Goal: Task Accomplishment & Management: Use online tool/utility

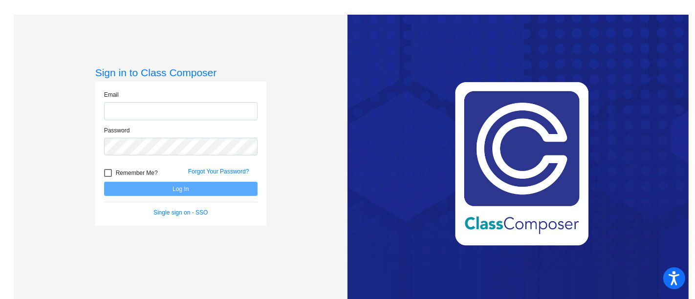
type input "[EMAIL_ADDRESS][DOMAIN_NAME]"
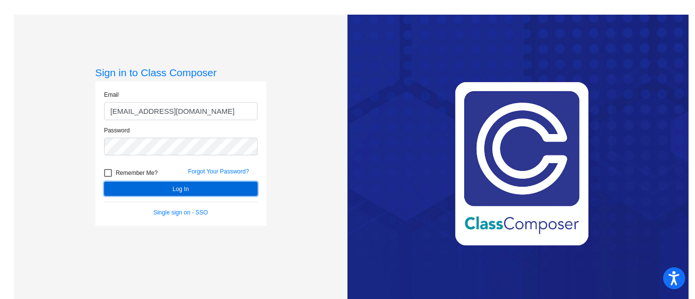
click at [184, 194] on button "Log In" at bounding box center [180, 189] width 153 height 14
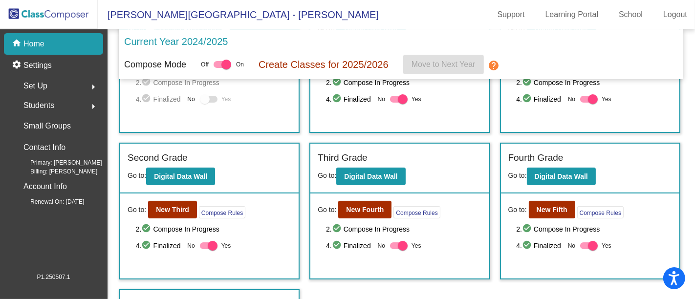
scroll to position [90, 0]
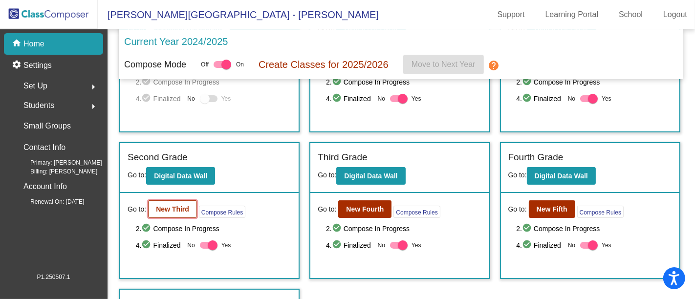
click at [167, 200] on button "New Third" at bounding box center [172, 209] width 49 height 18
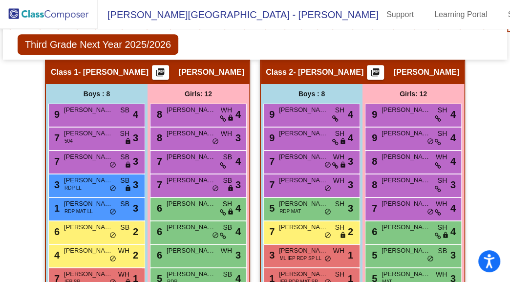
scroll to position [262, 0]
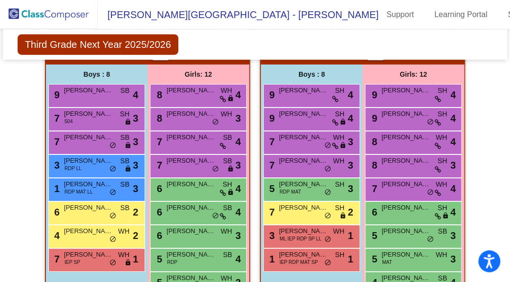
click at [261, 42] on div "Third Grade Next Year 2025/2026 Edit Composition Off On Incoming Digital Data W…" at bounding box center [255, 44] width 504 height 30
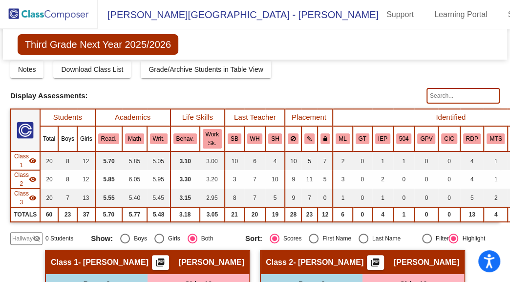
scroll to position [53, 0]
click at [336, 135] on button "ML" at bounding box center [343, 138] width 14 height 11
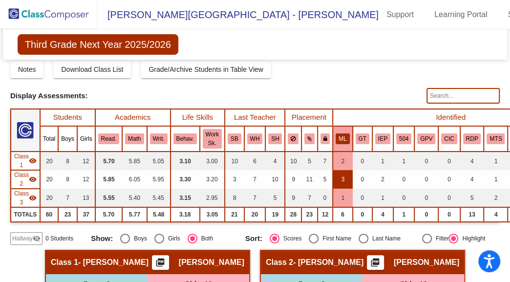
click at [335, 181] on td "3" at bounding box center [343, 179] width 20 height 19
click at [339, 173] on td "3" at bounding box center [343, 179] width 20 height 19
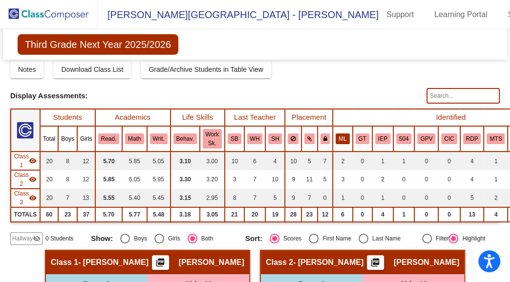
click at [336, 138] on button "ML" at bounding box center [343, 138] width 14 height 11
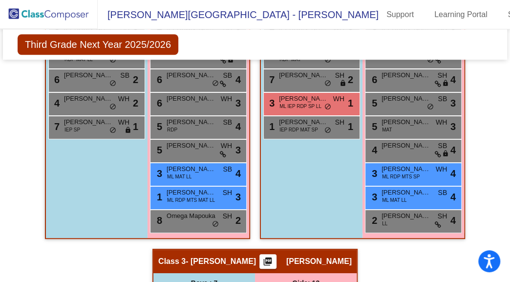
scroll to position [395, 0]
click at [0, 0] on div "Boys : 8 9 [PERSON_NAME] Rail SH lock do_not_disturb_alt 4 9 [PERSON_NAME] SH l…" at bounding box center [0, 0] width 0 height 0
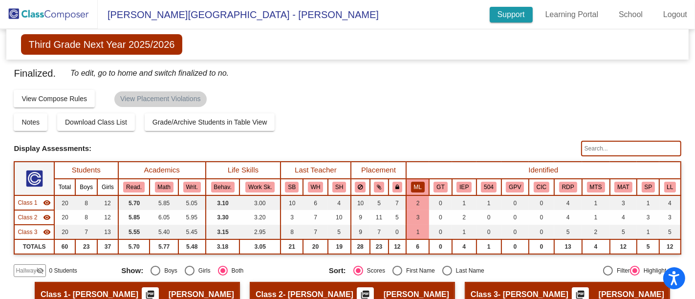
scroll to position [0, 0]
